Goal: Information Seeking & Learning: Learn about a topic

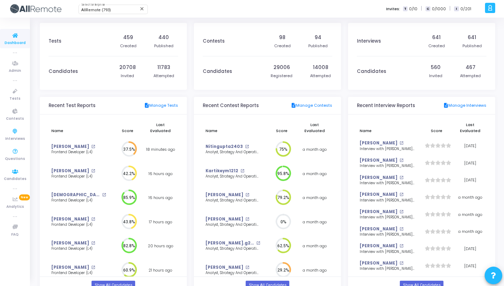
click at [16, 157] on span "Questions" at bounding box center [15, 159] width 20 height 6
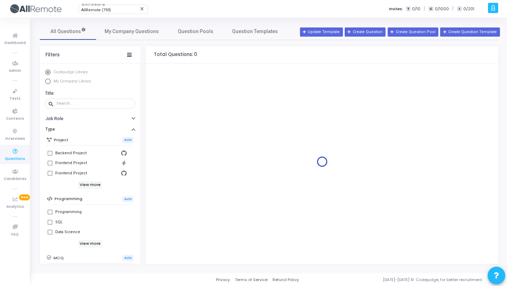
scroll to position [125, 0]
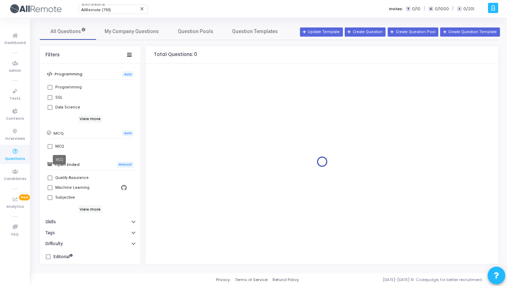
click at [55, 144] on label "MCQ" at bounding box center [90, 146] width 85 height 8
click at [50, 149] on input "MCQ" at bounding box center [50, 149] width 0 height 0
checkbox input "true"
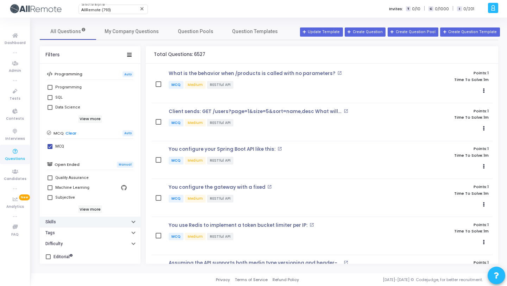
click at [76, 224] on button "Skills" at bounding box center [90, 222] width 101 height 11
click at [76, 236] on input "text" at bounding box center [94, 234] width 73 height 4
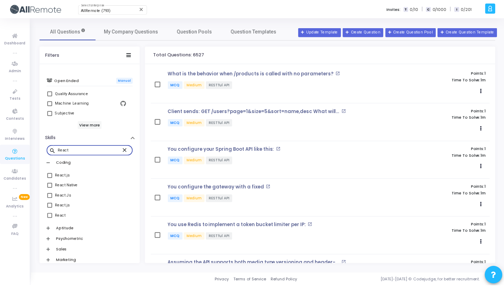
scroll to position [259, 0]
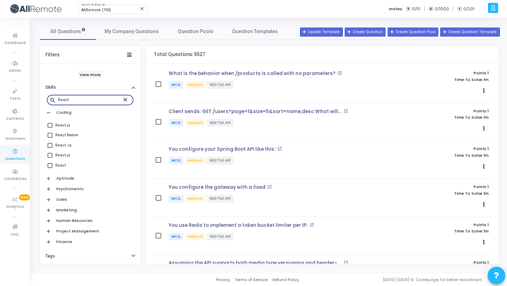
type input "React"
click at [50, 126] on span at bounding box center [50, 125] width 5 height 5
click at [50, 128] on input "React.js" at bounding box center [50, 128] width 0 height 0
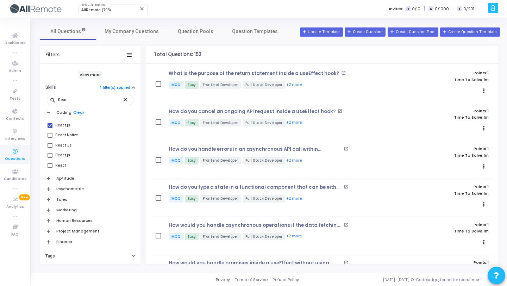
click at [53, 126] on label "React.js" at bounding box center [90, 125] width 85 height 8
click at [50, 128] on input "React.js" at bounding box center [50, 128] width 0 height 0
checkbox input "false"
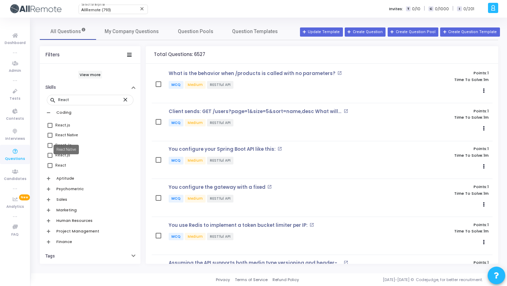
click at [50, 146] on mat-tooltip-component "React Native" at bounding box center [66, 149] width 35 height 19
click at [88, 144] on div "React Js" at bounding box center [91, 145] width 72 height 8
click at [50, 148] on input "React Js" at bounding box center [50, 148] width 0 height 0
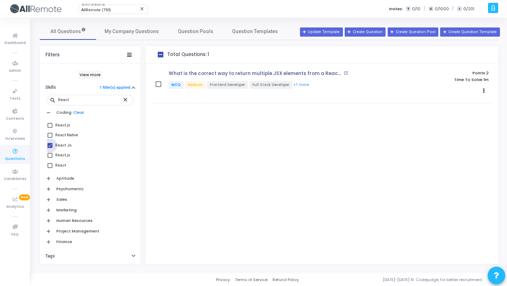
click at [70, 145] on div "React Js" at bounding box center [91, 145] width 72 height 8
click at [50, 148] on input "React Js" at bounding box center [50, 148] width 0 height 0
checkbox input "false"
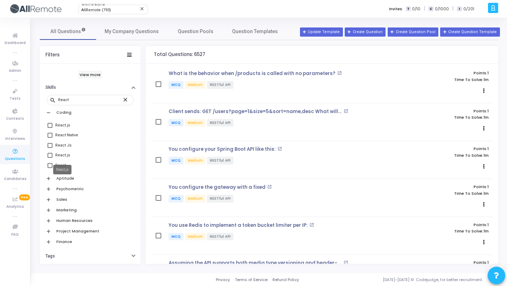
click at [62, 155] on div "React.js" at bounding box center [62, 155] width 15 height 8
click at [50, 158] on input "React.js" at bounding box center [50, 158] width 0 height 0
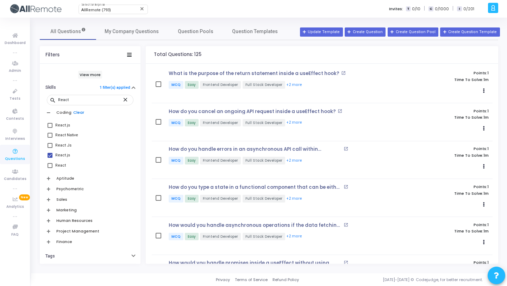
click at [81, 113] on link "Clear" at bounding box center [78, 112] width 11 height 5
checkbox input "false"
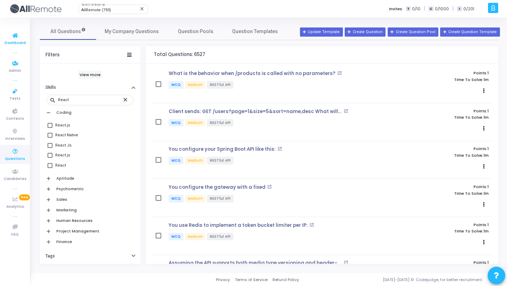
click at [17, 40] on span "Dashboard" at bounding box center [15, 43] width 21 height 6
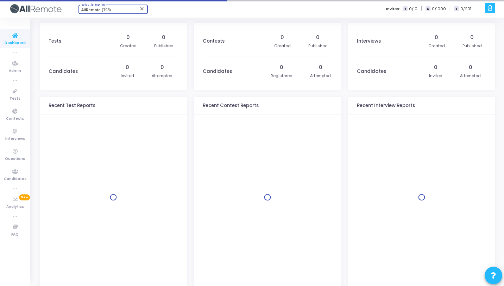
click at [107, 10] on span "AllRemote (793)" at bounding box center [96, 10] width 30 height 5
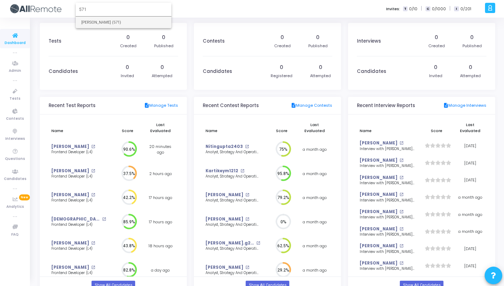
type input "571"
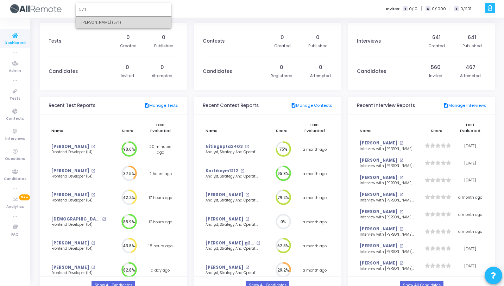
click at [117, 28] on span "[PERSON_NAME] (571)" at bounding box center [123, 23] width 85 height 12
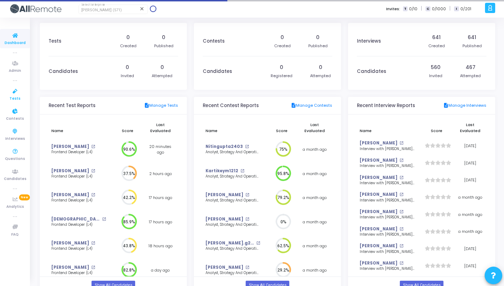
click at [21, 91] on icon at bounding box center [15, 91] width 15 height 9
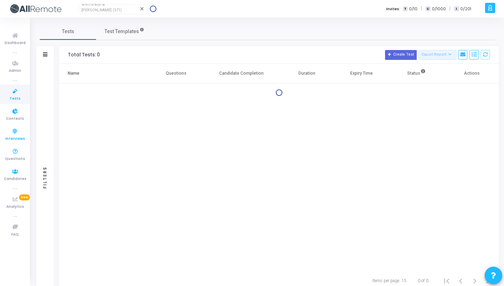
click at [19, 152] on icon at bounding box center [15, 151] width 15 height 9
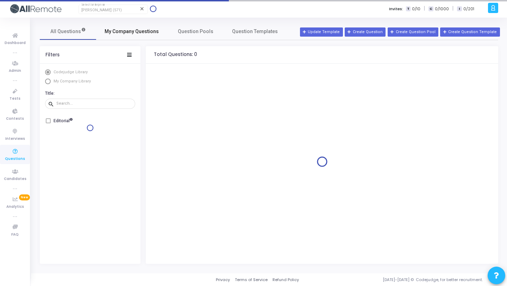
click at [130, 37] on link "My Company Questions" at bounding box center [131, 31] width 71 height 17
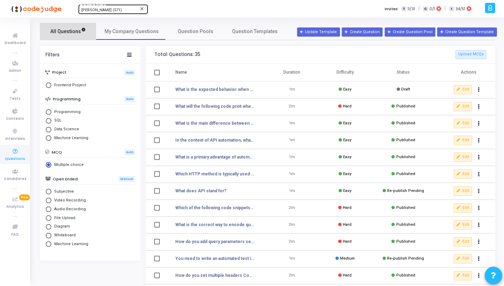
click at [69, 37] on link "All Questions" at bounding box center [68, 31] width 56 height 17
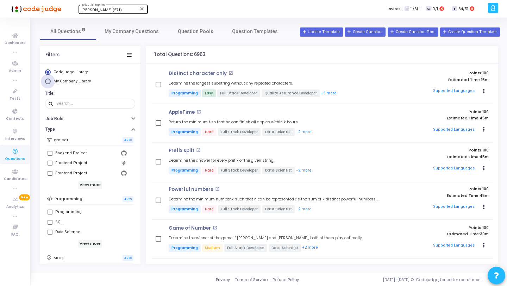
click at [74, 80] on span "My Company Library" at bounding box center [72, 81] width 37 height 5
click at [51, 80] on input "My Company Library" at bounding box center [48, 82] width 6 height 6
radio input "true"
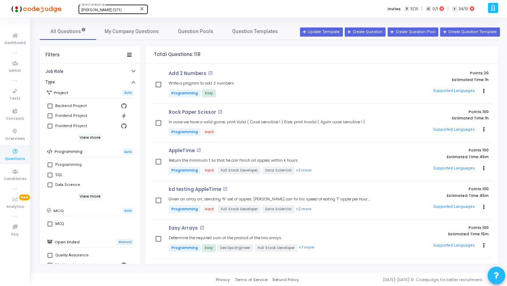
scroll to position [125, 0]
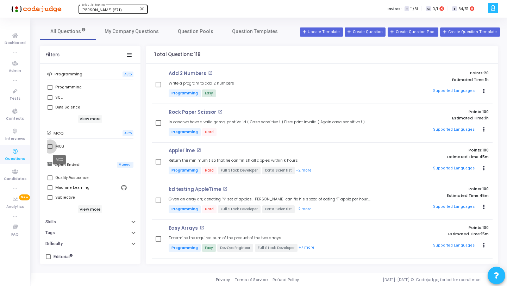
click at [60, 145] on div "MCQ" at bounding box center [59, 146] width 9 height 8
click at [50, 149] on input "MCQ" at bounding box center [50, 149] width 0 height 0
checkbox input "true"
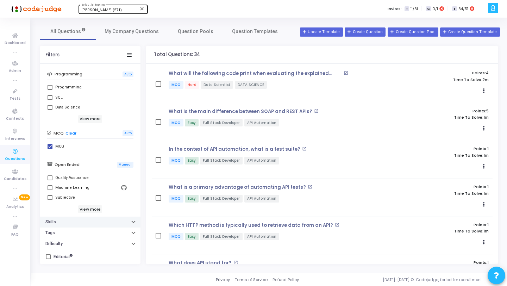
click at [100, 220] on button "Skills" at bounding box center [90, 222] width 101 height 11
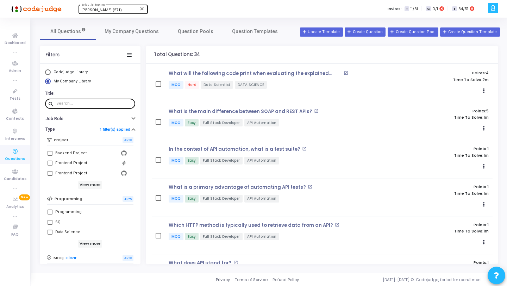
scroll to position [6, 0]
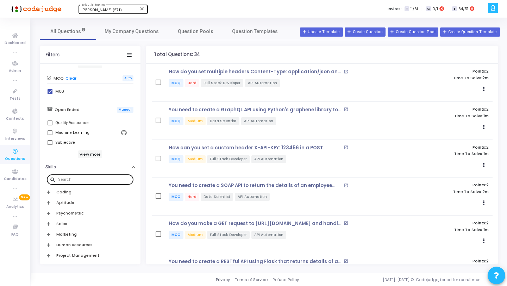
click at [75, 183] on div at bounding box center [94, 179] width 73 height 11
type input "React"
click at [124, 180] on mat-icon "close" at bounding box center [126, 179] width 8 height 6
click at [101, 180] on input "What is the effect" at bounding box center [90, 180] width 64 height 4
type input "What is the effect"
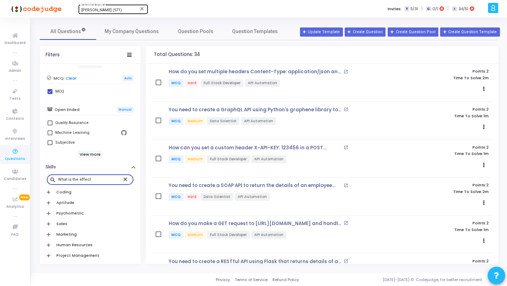
click at [68, 76] on link "Clear" at bounding box center [71, 78] width 11 height 5
checkbox input "false"
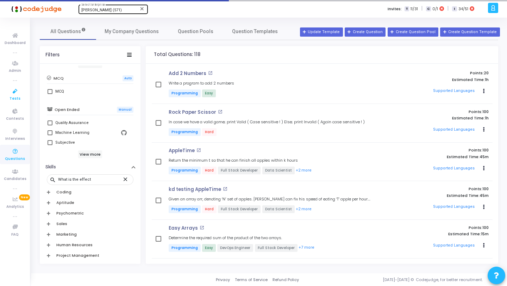
click at [19, 90] on icon at bounding box center [15, 91] width 15 height 9
